Goal: Feedback & Contribution: Submit feedback/report problem

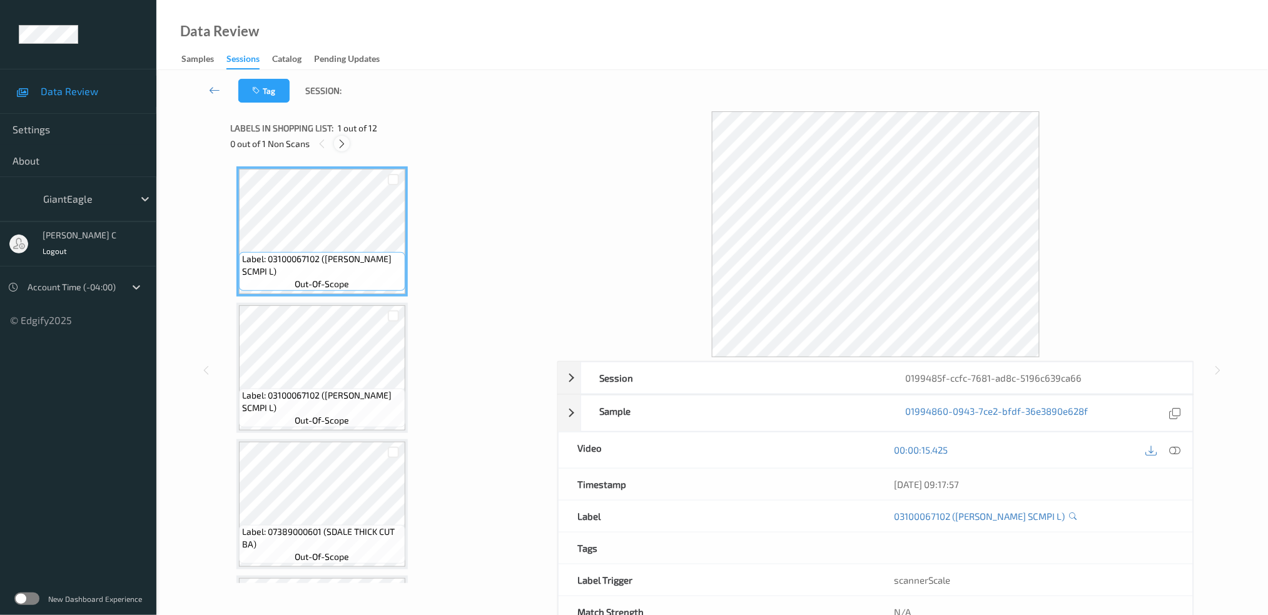
click at [342, 141] on icon at bounding box center [342, 143] width 11 height 11
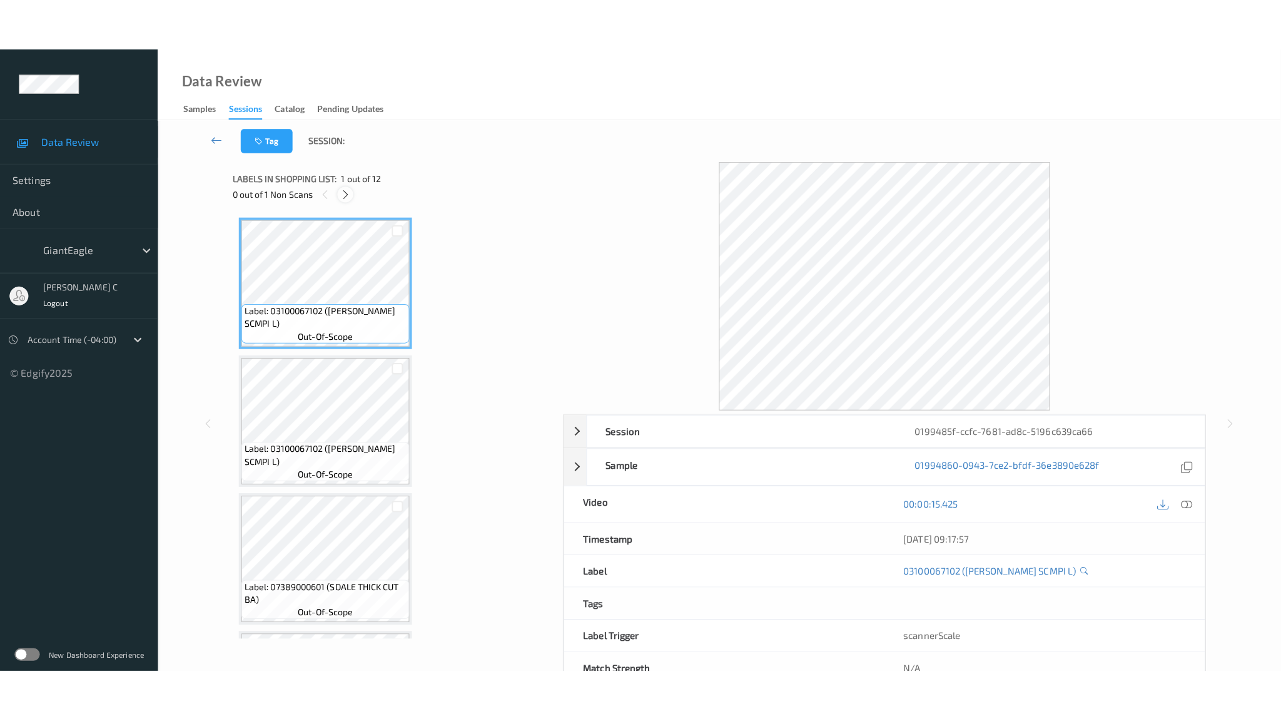
scroll to position [1207, 0]
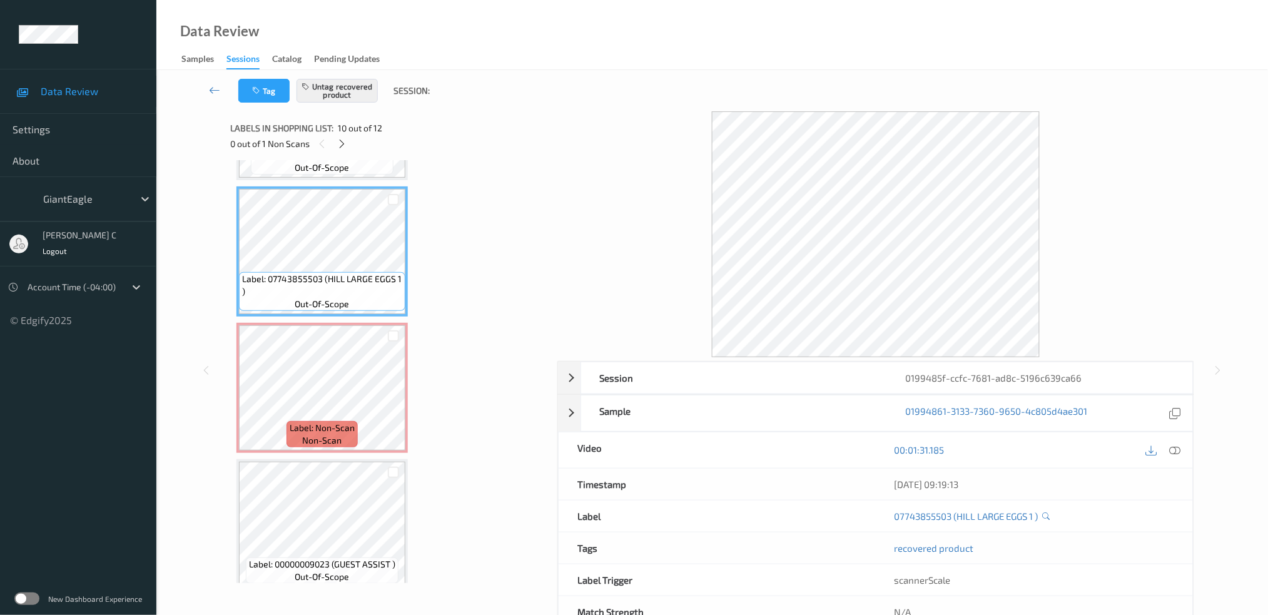
click at [1175, 454] on icon at bounding box center [1174, 449] width 11 height 11
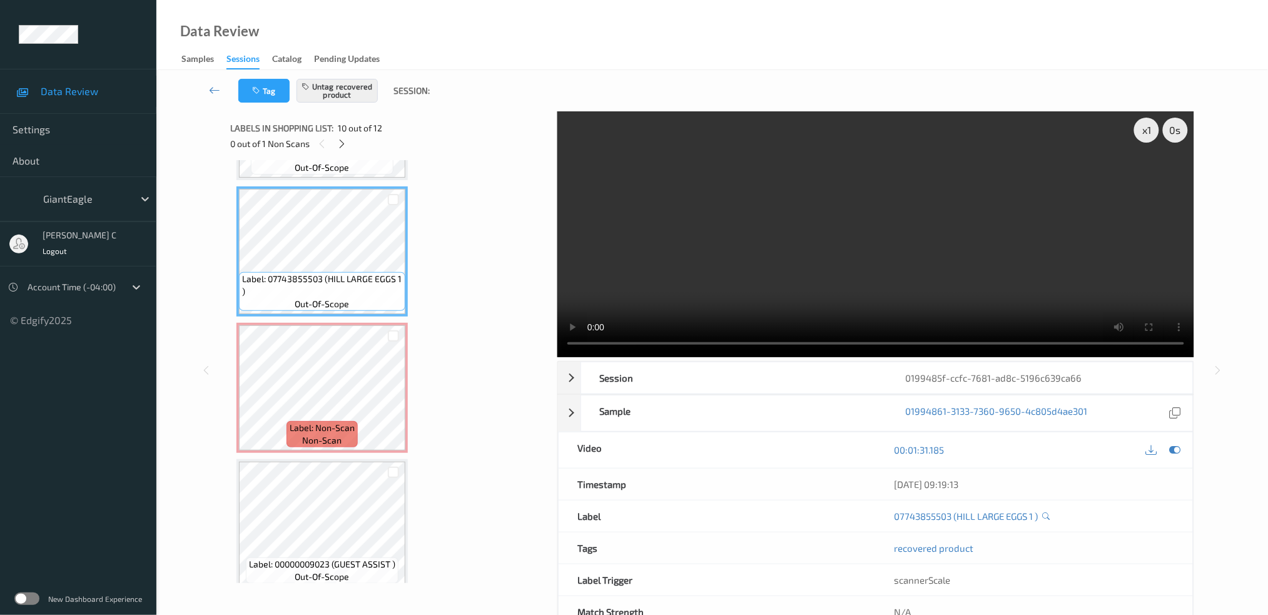
scroll to position [1102, 0]
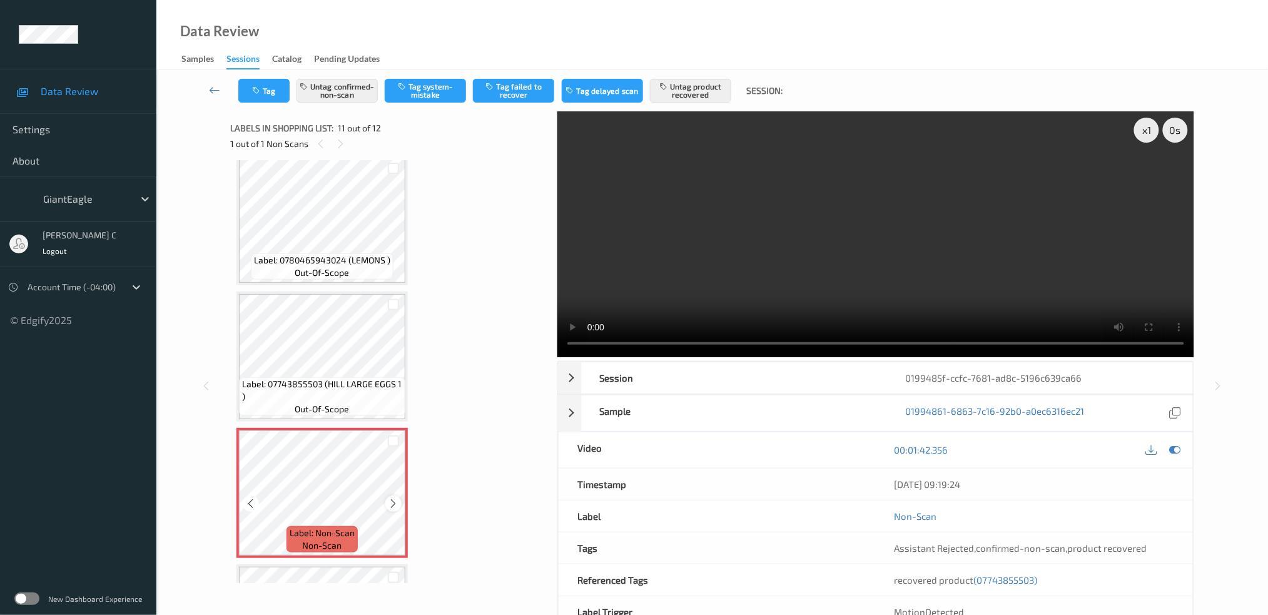
click at [390, 498] on icon at bounding box center [393, 503] width 11 height 11
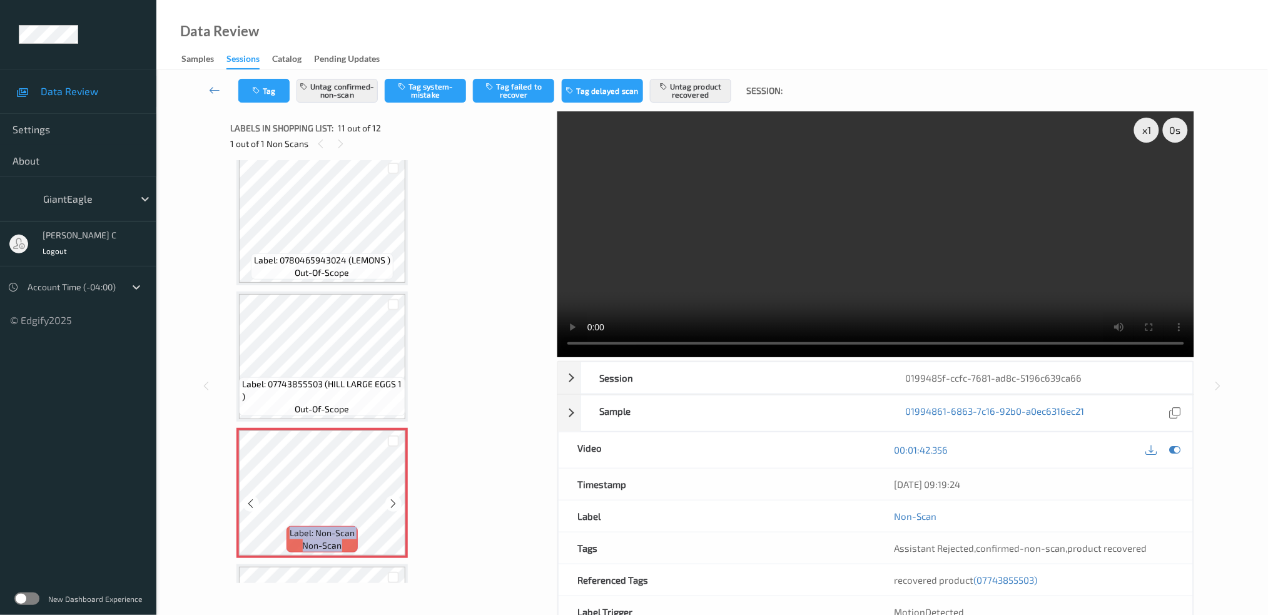
click at [390, 498] on icon at bounding box center [393, 503] width 11 height 11
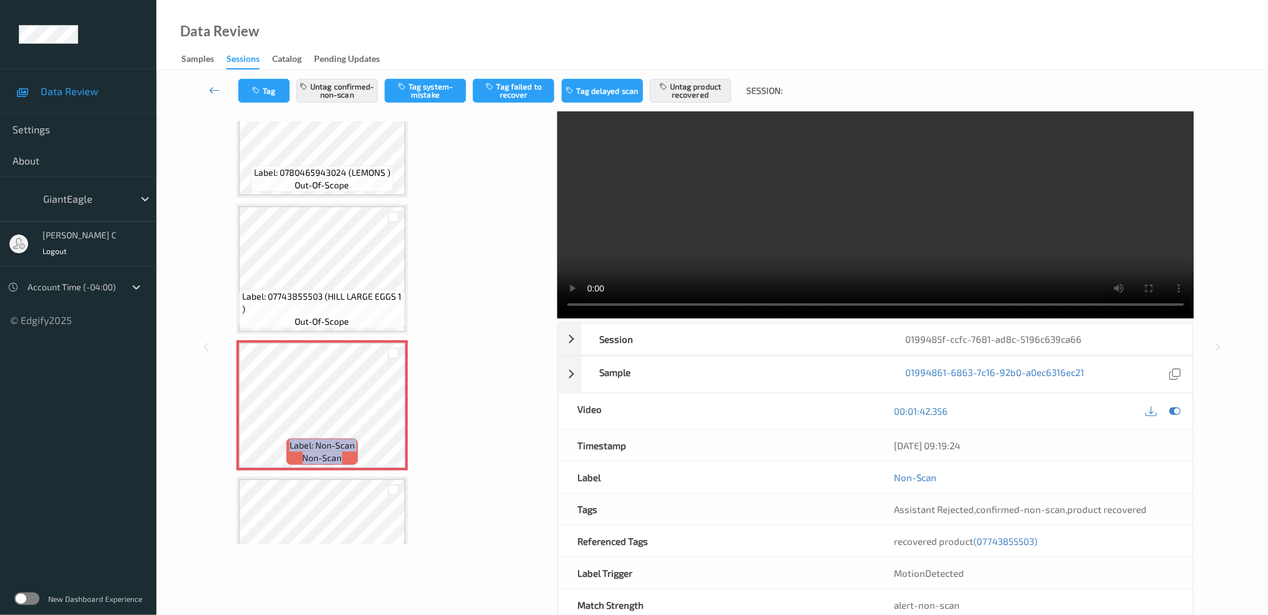
scroll to position [1123, 0]
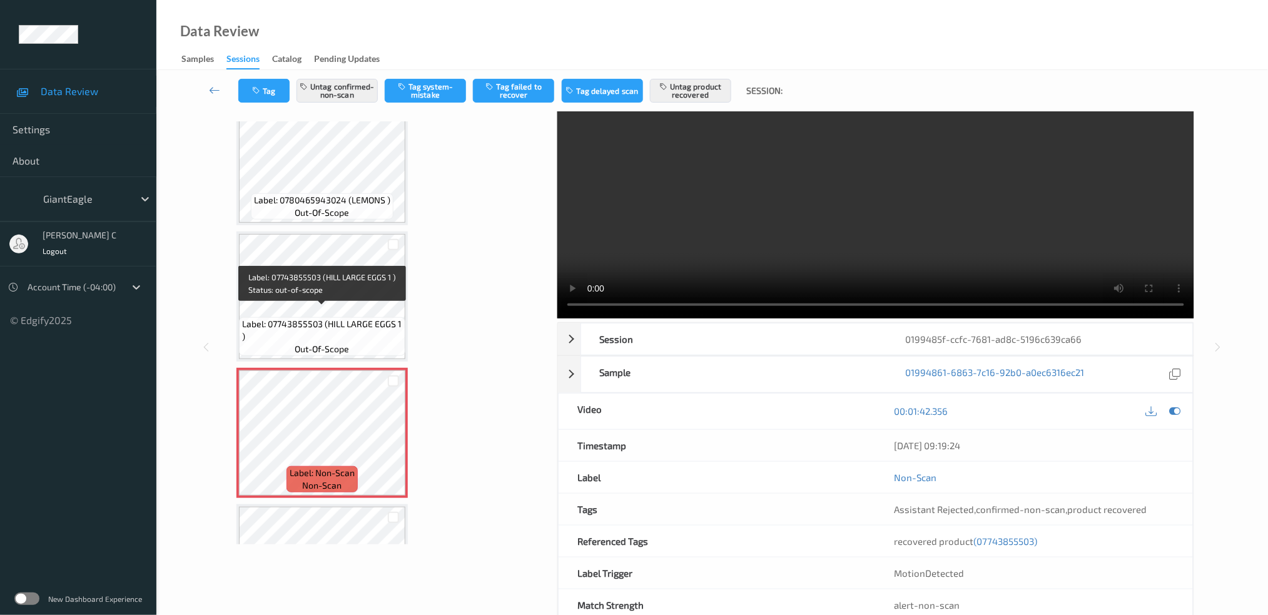
click at [318, 317] on div "Label: 07743855503 (HILL LARGE EGGS 1 ) out-of-scope" at bounding box center [322, 336] width 166 height 39
click at [335, 318] on span "Label: 07743855503 (HILL LARGE EGGS 1 )" at bounding box center [322, 330] width 160 height 25
click at [346, 89] on button "Untag confirmed-non-scan" at bounding box center [337, 91] width 81 height 24
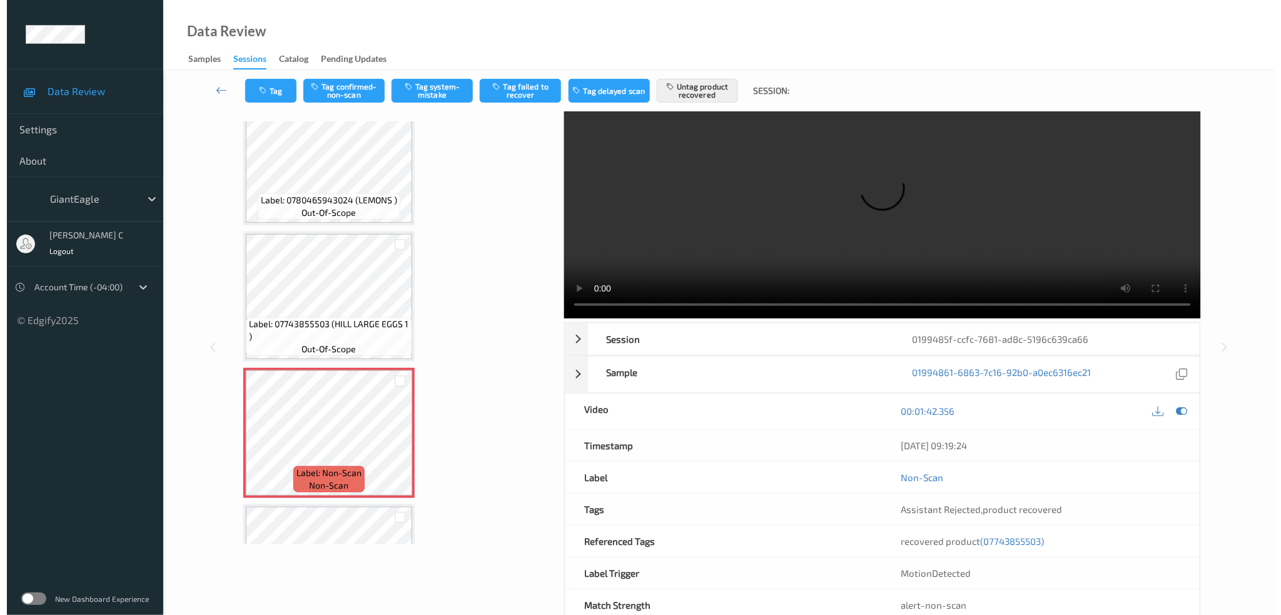
scroll to position [0, 0]
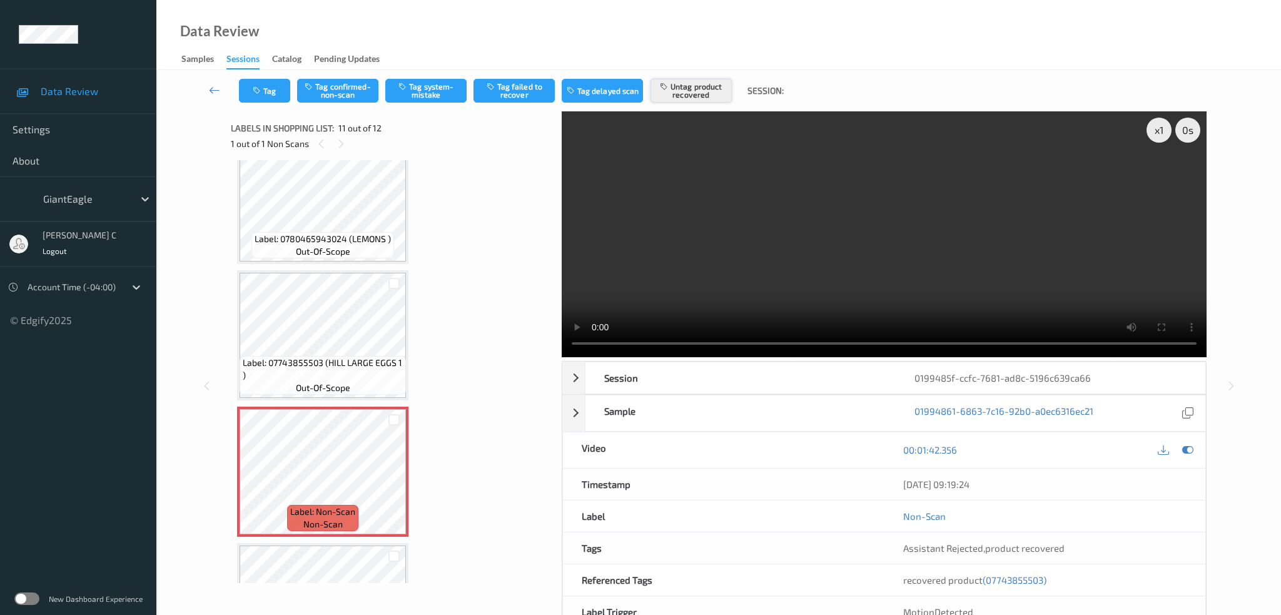
click at [695, 88] on button "Untag product recovered" at bounding box center [691, 91] width 81 height 24
click at [435, 99] on button "Tag system-mistake" at bounding box center [425, 91] width 81 height 24
click at [355, 505] on div "Label: Non-Scan non-scan" at bounding box center [322, 518] width 71 height 26
click at [248, 91] on button "Tag" at bounding box center [264, 91] width 51 height 24
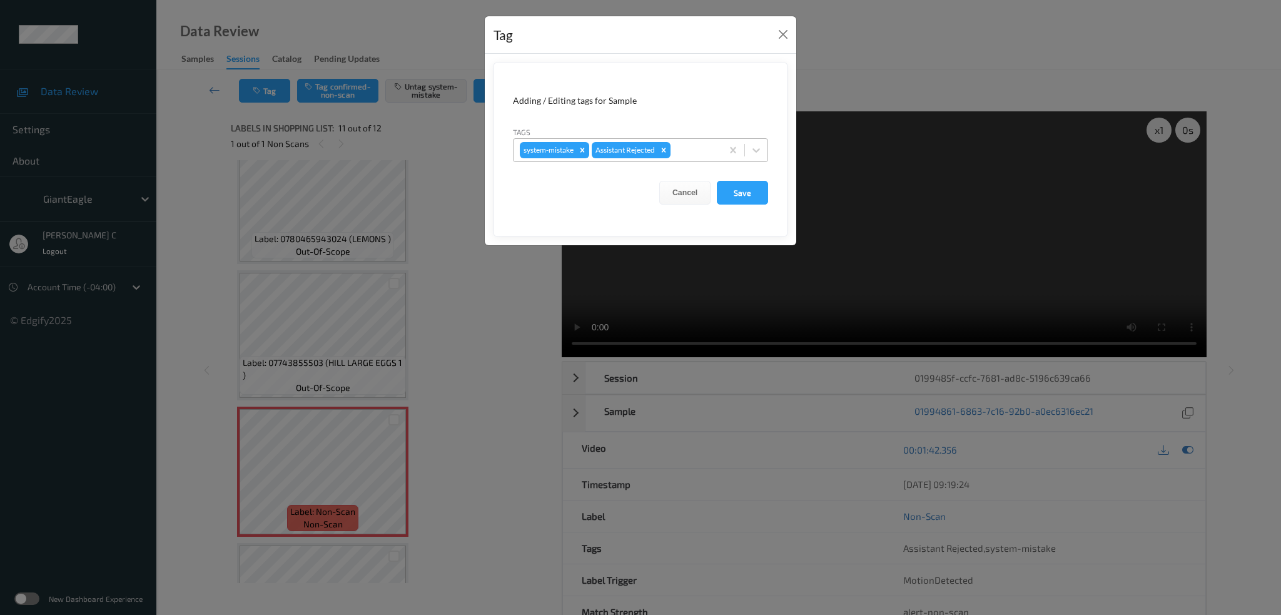
click at [697, 145] on div at bounding box center [694, 150] width 43 height 15
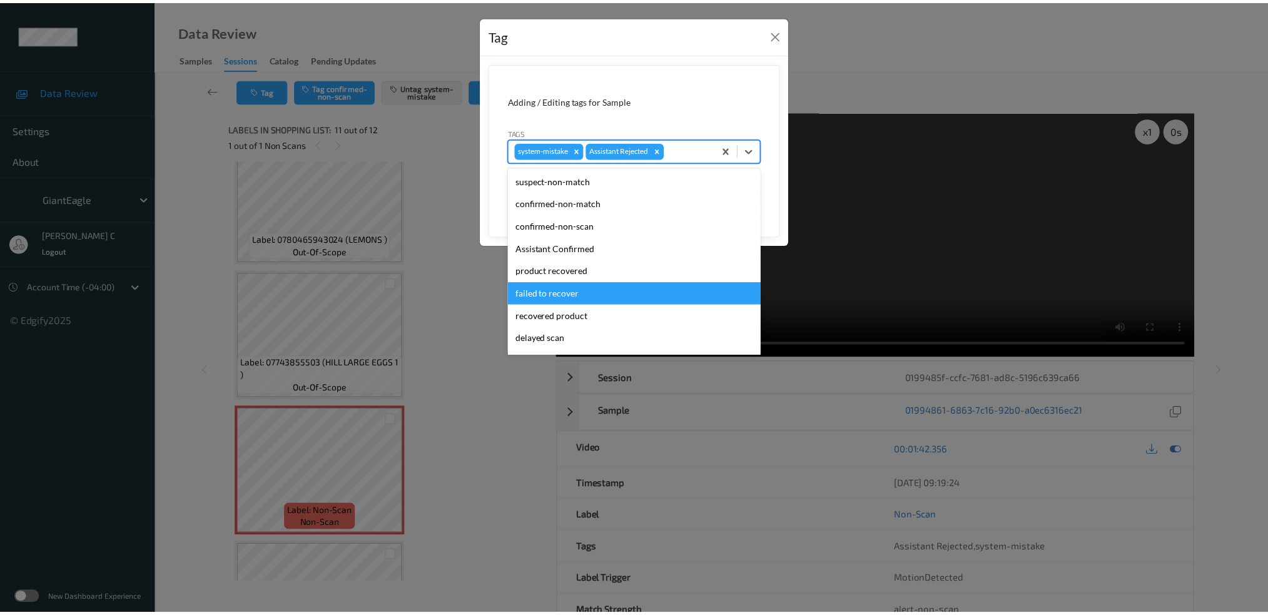
scroll to position [133, 0]
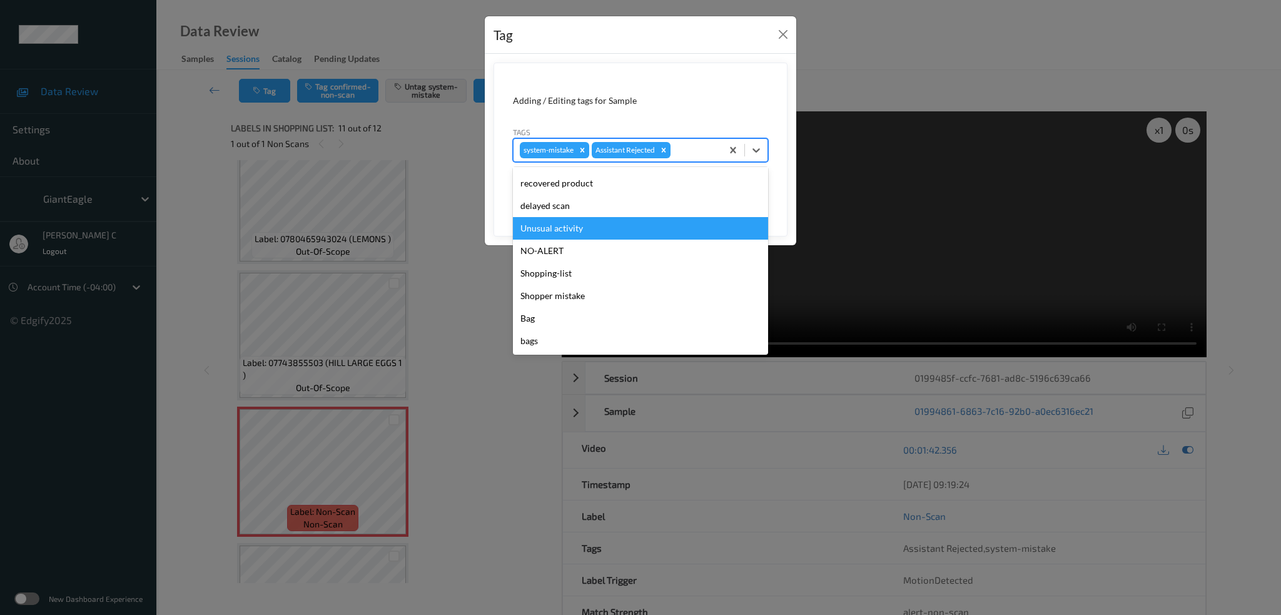
click at [591, 228] on div "Unusual activity" at bounding box center [640, 228] width 255 height 23
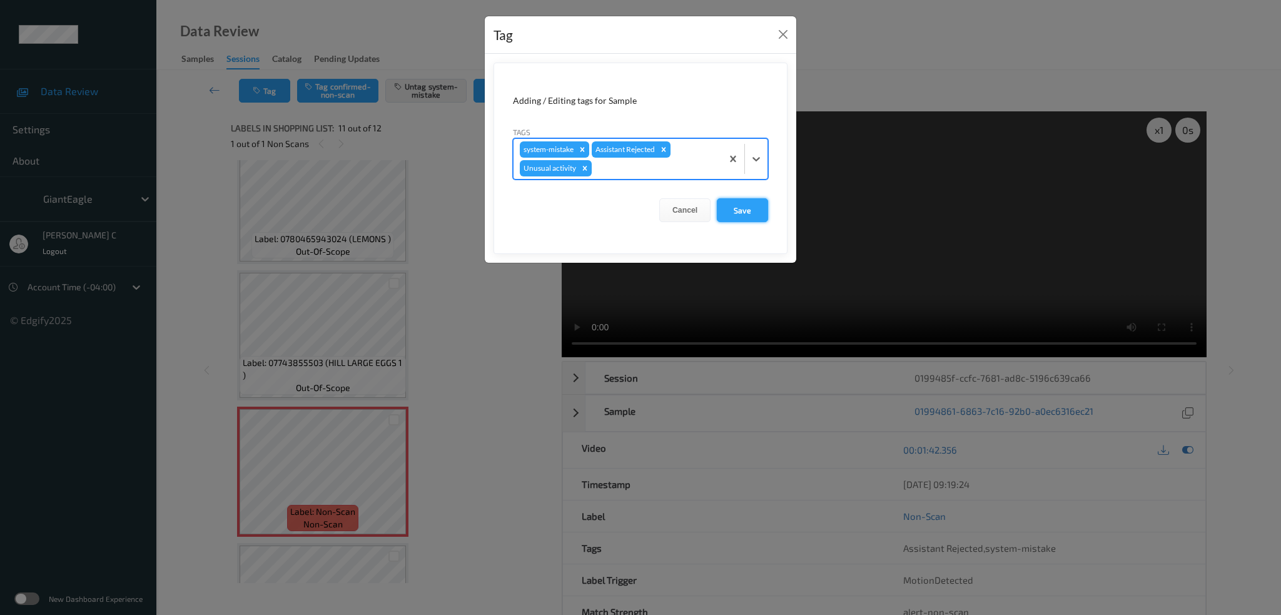
click at [727, 208] on button "Save" at bounding box center [742, 210] width 51 height 24
